Goal: Task Accomplishment & Management: Use online tool/utility

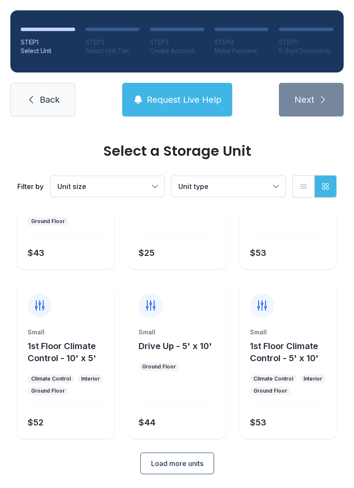
scroll to position [103, 0]
click at [184, 467] on span "Load more units" at bounding box center [177, 464] width 52 height 10
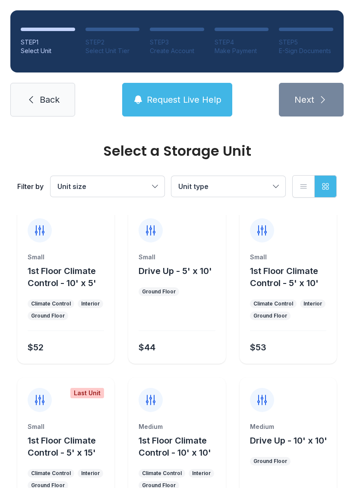
scroll to position [181, 0]
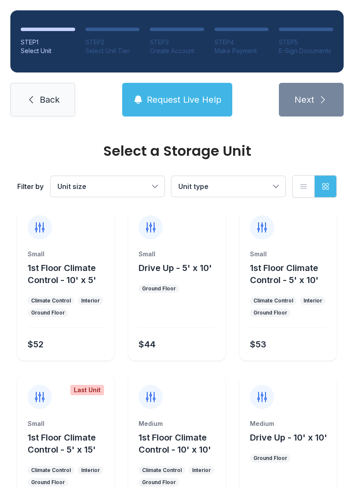
click at [62, 444] on button "1st Floor Climate Control - 5' x 15'" at bounding box center [69, 444] width 83 height 24
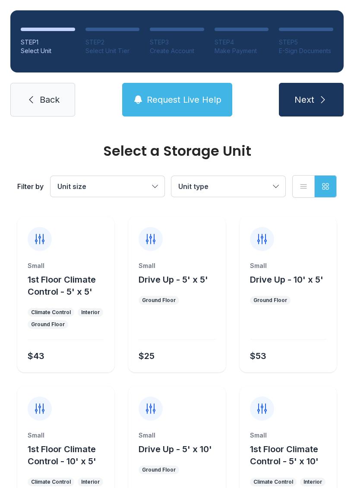
scroll to position [0, 0]
click at [64, 101] on link "Back" at bounding box center [42, 100] width 65 height 34
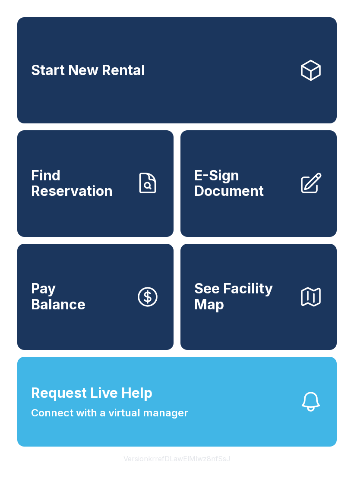
click at [276, 199] on span "E-Sign Document" at bounding box center [243, 184] width 98 height 32
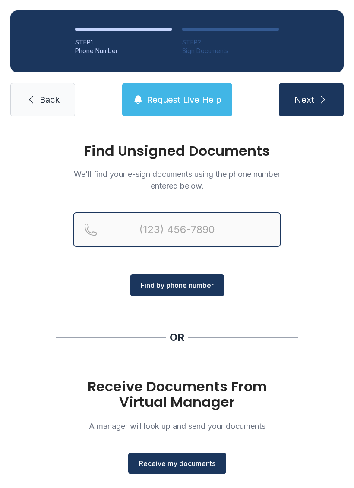
click at [135, 227] on input "Reservation phone number" at bounding box center [176, 229] width 207 height 35
type input "[PHONE_NUMBER]"
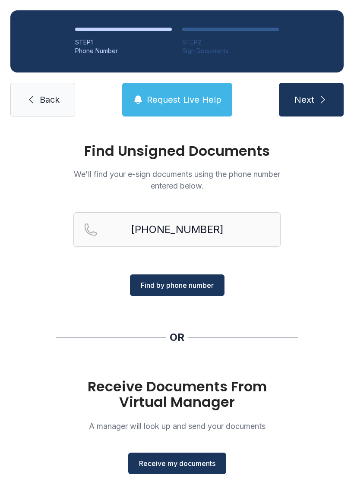
click at [200, 287] on span "Find by phone number" at bounding box center [177, 285] width 73 height 10
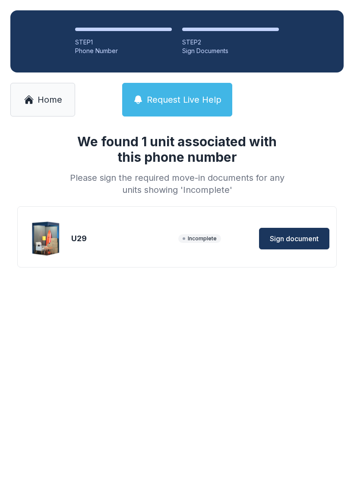
click at [298, 237] on span "Sign document" at bounding box center [294, 239] width 49 height 10
